Goal: Task Accomplishment & Management: Complete application form

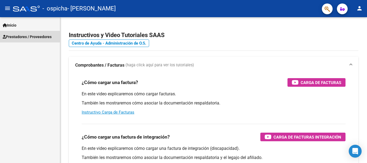
click at [28, 38] on span "Prestadores / Proveedores" at bounding box center [27, 37] width 49 height 6
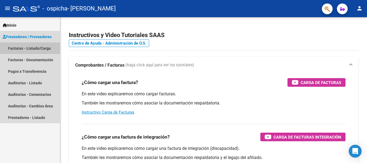
click at [36, 47] on link "Facturas - Listado/Carga" at bounding box center [30, 48] width 60 height 12
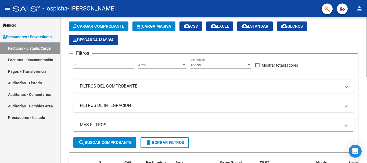
scroll to position [134, 0]
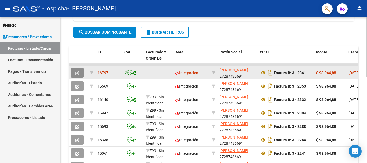
click at [76, 73] on icon "button" at bounding box center [77, 73] width 4 height 4
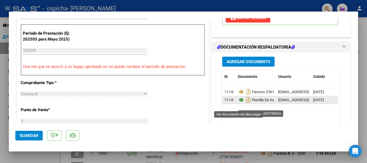
click at [238, 103] on icon at bounding box center [241, 100] width 7 height 6
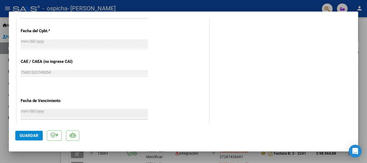
scroll to position [296, 0]
click at [367, 30] on div at bounding box center [183, 81] width 367 height 163
type input "$ 0,00"
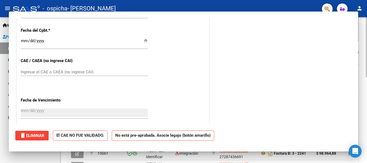
scroll to position [134, 0]
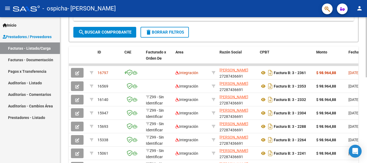
click at [362, 28] on div "Video tutorial PRESTADORES -> Listado de CPBTs Emitidos por Prestadores / Prove…" at bounding box center [213, 58] width 307 height 350
